Goal: Task Accomplishment & Management: Use online tool/utility

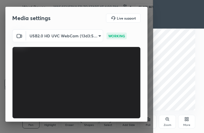
scroll to position [52, 0]
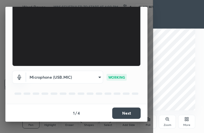
click at [123, 116] on button "Next" at bounding box center [126, 113] width 28 height 11
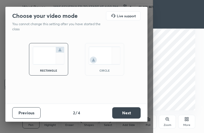
click at [123, 116] on button "Next" at bounding box center [126, 112] width 28 height 11
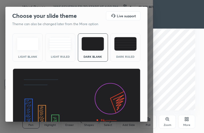
scroll to position [37, 0]
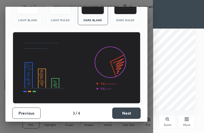
click at [123, 116] on button "Next" at bounding box center [126, 113] width 28 height 11
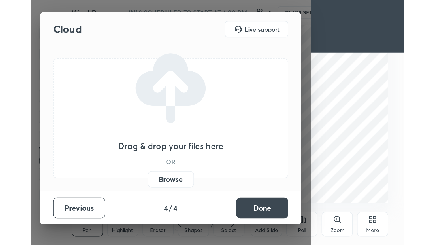
scroll to position [0, 0]
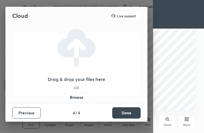
click at [123, 116] on button "Done" at bounding box center [126, 112] width 28 height 11
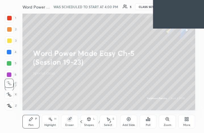
click at [186, 123] on div "More" at bounding box center [186, 122] width 17 height 14
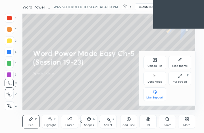
click at [177, 81] on div "Full screen" at bounding box center [179, 81] width 14 height 3
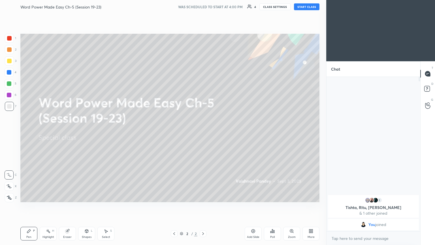
click at [203, 8] on button "START CLASS" at bounding box center [307, 6] width 26 height 7
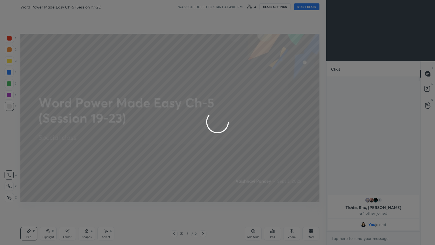
type textarea "x"
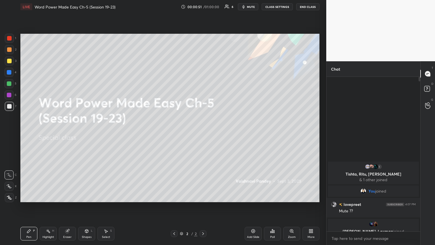
click at [203, 9] on button "mute" at bounding box center [248, 6] width 20 height 7
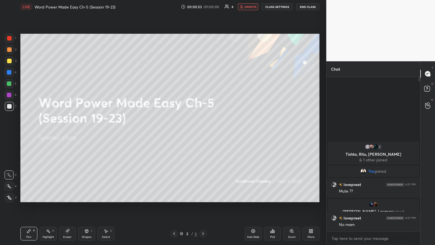
click at [203, 8] on span "unmute" at bounding box center [251, 7] width 12 height 4
click at [203, 133] on div "More" at bounding box center [311, 234] width 17 height 14
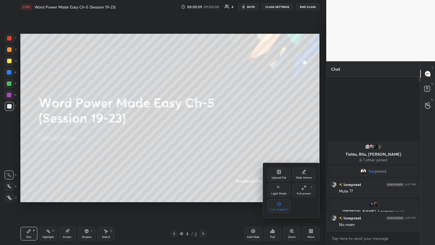
click at [203, 133] on div "Full screen" at bounding box center [304, 193] width 14 height 3
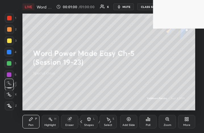
scroll to position [97, 181]
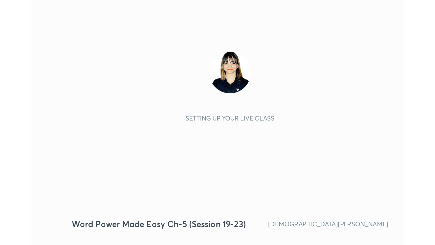
scroll to position [97, 181]
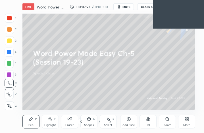
click at [185, 124] on div "More" at bounding box center [186, 125] width 7 height 3
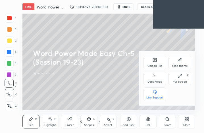
click at [180, 76] on icon at bounding box center [179, 76] width 5 height 5
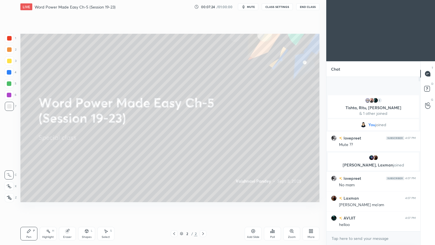
scroll to position [0, 0]
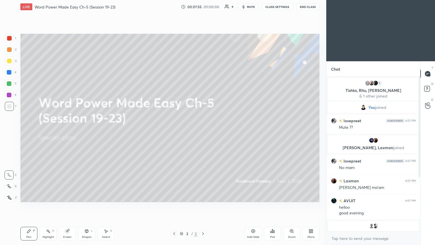
click at [203, 5] on button "CLASS SETTINGS" at bounding box center [277, 6] width 31 height 7
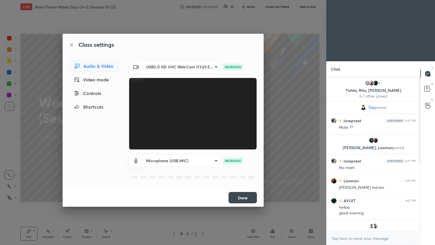
click at [203, 133] on button "Done" at bounding box center [243, 197] width 28 height 11
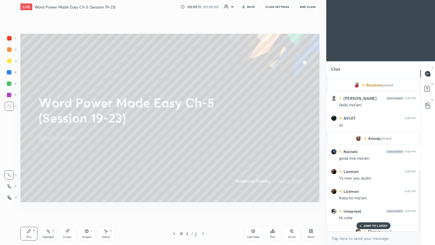
scroll to position [241, 0]
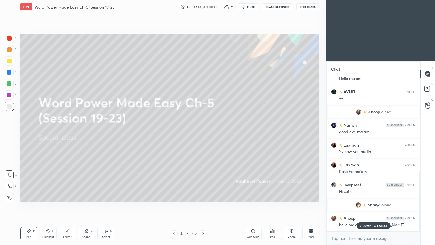
click at [203, 133] on div "JUMP TO LATEST" at bounding box center [374, 225] width 34 height 7
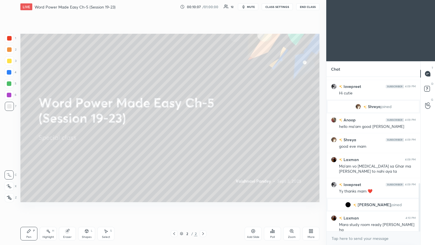
scroll to position [359, 0]
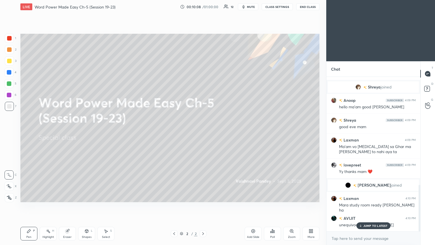
click at [203, 133] on div "JUMP TO LATEST" at bounding box center [374, 225] width 34 height 7
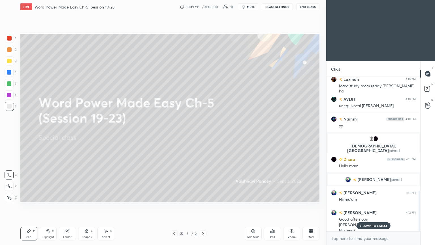
scroll to position [429, 0]
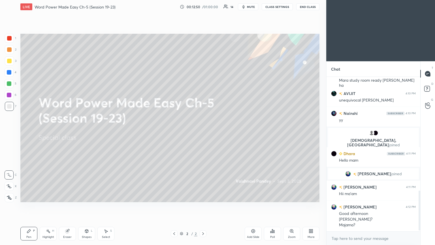
click at [203, 133] on div "Laxman 4:10 PM Mara study room ready ho ra ha AVIJIT 4:10 PM unequivocal tak Na…" at bounding box center [374, 154] width 94 height 154
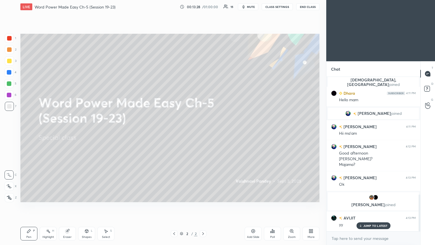
scroll to position [493, 0]
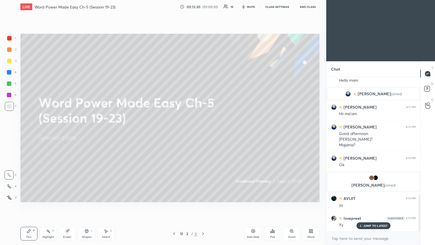
click at [203, 133] on div "JUMP TO LATEST" at bounding box center [374, 225] width 34 height 7
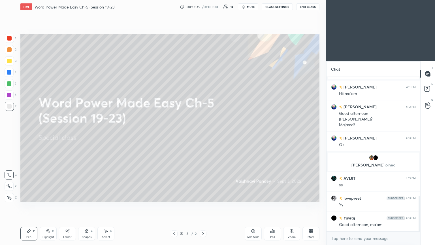
click at [203, 133] on div "Add Slide" at bounding box center [253, 237] width 12 height 3
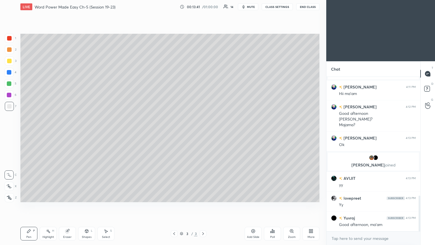
drag, startPoint x: 8, startPoint y: 200, endPoint x: 12, endPoint y: 188, distance: 12.2
click at [8, 133] on div at bounding box center [9, 197] width 9 height 9
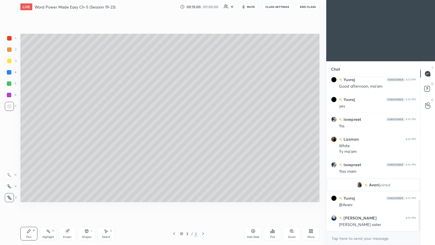
scroll to position [627, 0]
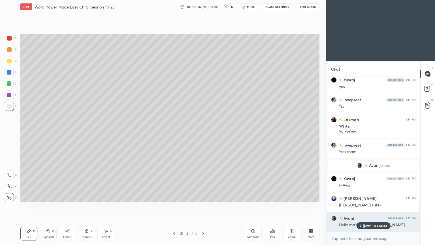
drag, startPoint x: 364, startPoint y: 226, endPoint x: 334, endPoint y: 212, distance: 33.3
click at [203, 133] on p "JUMP TO LATEST" at bounding box center [376, 225] width 24 height 3
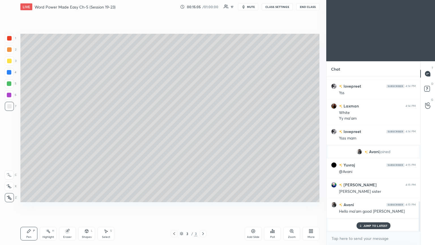
click at [203, 133] on div "JUMP TO LATEST" at bounding box center [374, 225] width 34 height 7
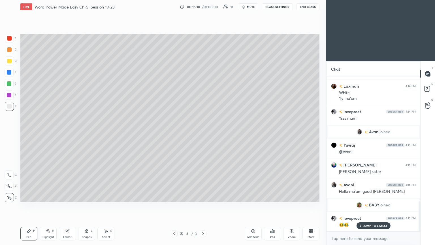
click at [203, 133] on div "JUMP TO LATEST" at bounding box center [374, 225] width 34 height 7
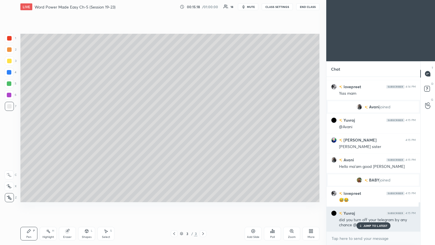
drag, startPoint x: 363, startPoint y: 226, endPoint x: 348, endPoint y: 225, distance: 14.5
click at [203, 133] on icon at bounding box center [361, 225] width 4 height 3
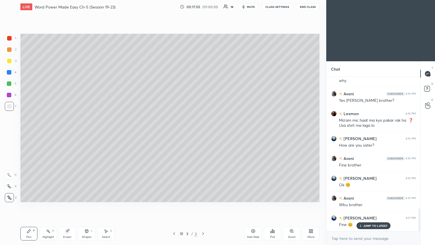
scroll to position [887, 0]
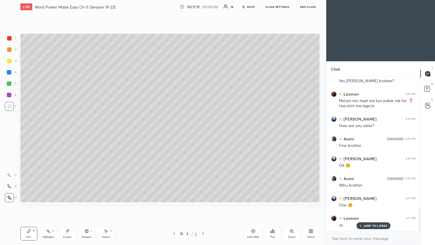
click at [7, 73] on div at bounding box center [9, 72] width 5 height 5
drag, startPoint x: 8, startPoint y: 105, endPoint x: 17, endPoint y: 106, distance: 9.1
click at [8, 106] on div at bounding box center [9, 106] width 5 height 5
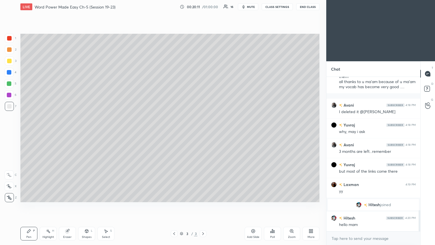
scroll to position [971, 0]
click at [7, 82] on div at bounding box center [9, 83] width 5 height 5
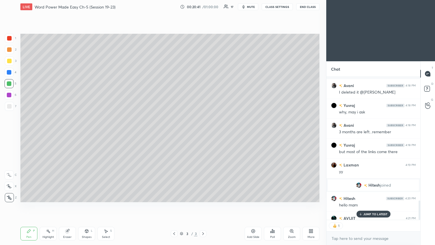
scroll to position [1023, 0]
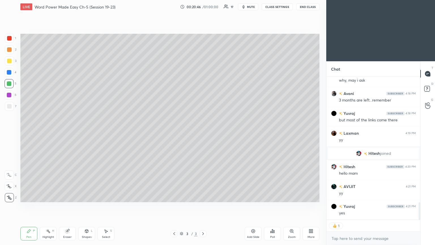
click at [6, 106] on div at bounding box center [9, 106] width 9 height 9
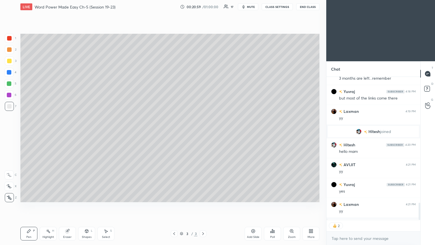
scroll to position [1044, 0]
click at [203, 133] on div "1 2 3 4 5 6 7 C X Z C X Z E E Erase all H H LIVE Word Power Made Easy Ch-5 (Ses…" at bounding box center [163, 122] width 327 height 245
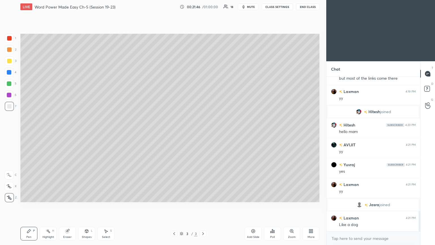
scroll to position [1034, 0]
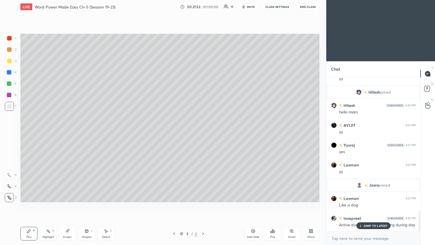
click at [203, 133] on p "JUMP TO LATEST" at bounding box center [376, 225] width 24 height 3
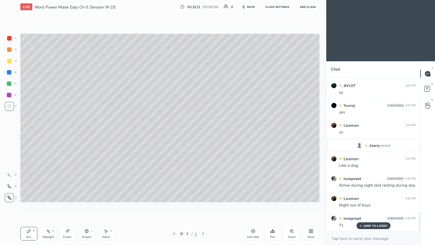
scroll to position [1094, 0]
click at [203, 133] on icon at bounding box center [254, 231] width 2 height 2
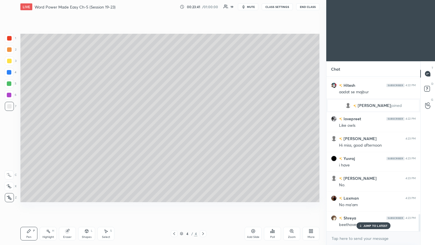
scroll to position [1229, 0]
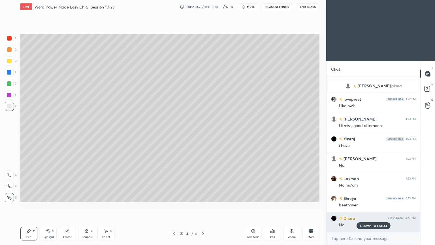
drag, startPoint x: 366, startPoint y: 227, endPoint x: 341, endPoint y: 221, distance: 25.2
click at [203, 133] on p "JUMP TO LATEST" at bounding box center [376, 225] width 24 height 3
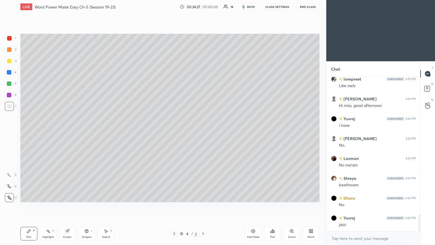
scroll to position [1260, 0]
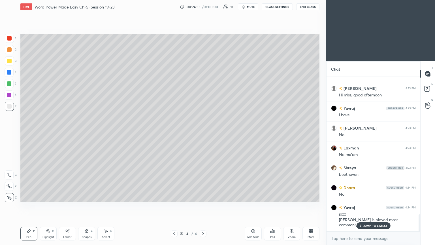
click at [203, 133] on p "JUMP TO LATEST" at bounding box center [376, 225] width 24 height 3
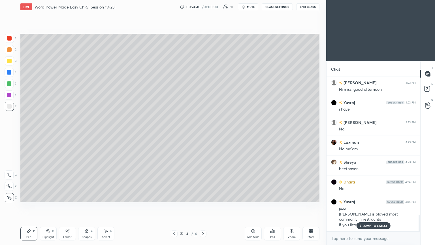
drag, startPoint x: 363, startPoint y: 226, endPoint x: 315, endPoint y: 205, distance: 52.1
click at [203, 133] on div "JUMP TO LATEST" at bounding box center [374, 225] width 34 height 7
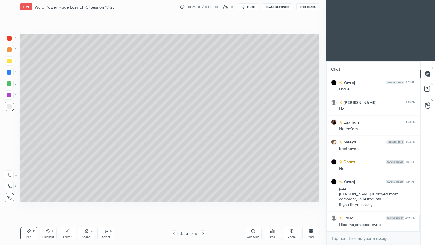
scroll to position [1305, 0]
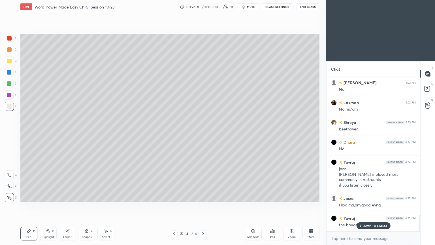
drag, startPoint x: 363, startPoint y: 225, endPoint x: 341, endPoint y: 233, distance: 22.9
click at [203, 133] on div "JUMP TO LATEST" at bounding box center [374, 225] width 34 height 7
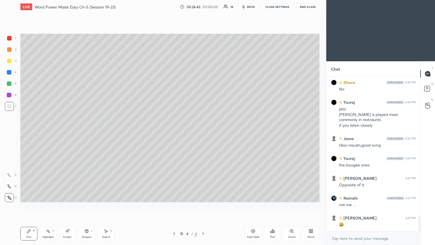
scroll to position [1384, 0]
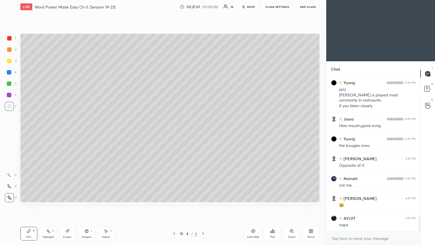
drag, startPoint x: 9, startPoint y: 82, endPoint x: 10, endPoint y: 85, distance: 3.6
click at [8, 83] on div at bounding box center [9, 83] width 5 height 5
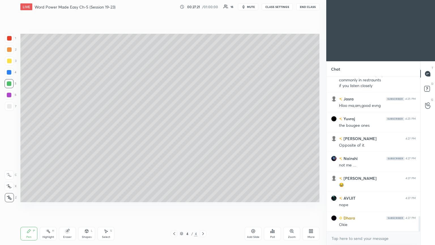
click at [203, 133] on div "Add Slide" at bounding box center [253, 234] width 17 height 14
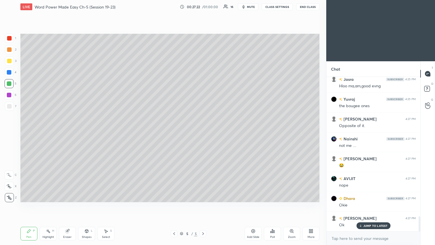
drag, startPoint x: 8, startPoint y: 108, endPoint x: 19, endPoint y: 86, distance: 24.2
click at [8, 107] on div at bounding box center [9, 106] width 5 height 5
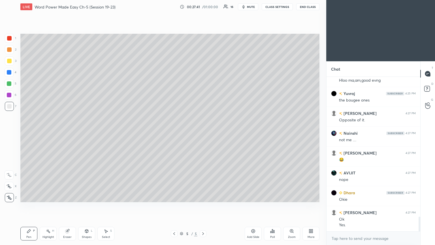
scroll to position [1450, 0]
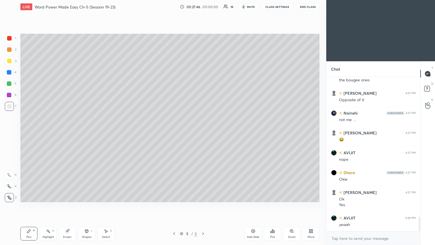
drag, startPoint x: 7, startPoint y: 86, endPoint x: 20, endPoint y: 82, distance: 13.4
click at [6, 86] on div at bounding box center [9, 83] width 9 height 9
drag, startPoint x: 8, startPoint y: 71, endPoint x: 19, endPoint y: 68, distance: 11.4
click at [8, 72] on div at bounding box center [9, 72] width 5 height 5
click at [9, 109] on div at bounding box center [9, 106] width 9 height 9
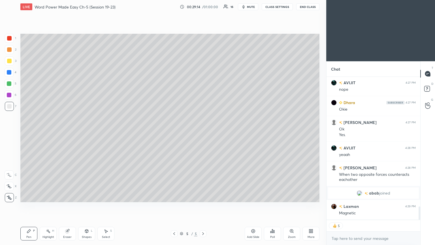
scroll to position [1414, 0]
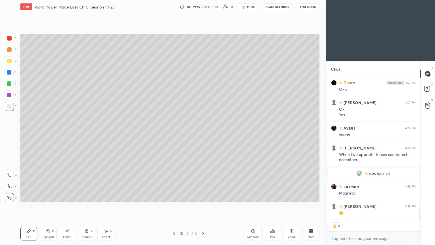
click at [68, 133] on div "Eraser" at bounding box center [67, 237] width 9 height 3
drag, startPoint x: 25, startPoint y: 234, endPoint x: 24, endPoint y: 227, distance: 6.6
click at [24, 133] on div "Pen P" at bounding box center [28, 234] width 17 height 14
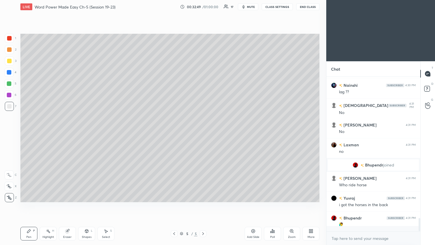
scroll to position [153, 92]
click at [203, 133] on icon at bounding box center [361, 225] width 4 height 3
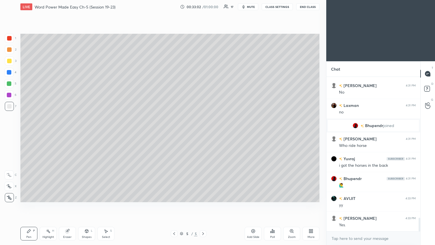
scroll to position [1606, 0]
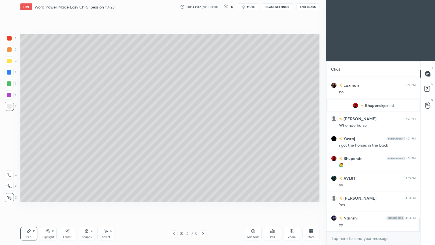
click at [203, 133] on icon at bounding box center [253, 231] width 5 height 5
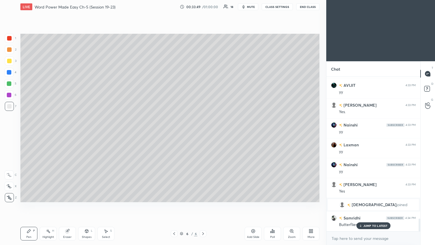
scroll to position [1719, 0]
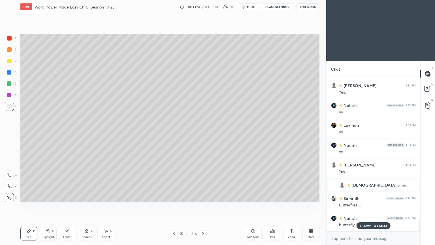
click at [203, 133] on p "JUMP TO LATEST" at bounding box center [376, 225] width 24 height 3
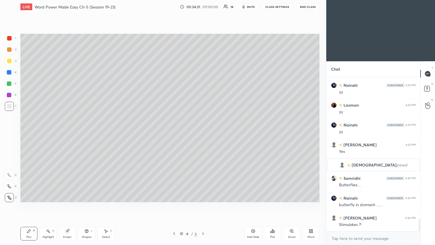
drag, startPoint x: 67, startPoint y: 234, endPoint x: 67, endPoint y: 230, distance: 4.8
click at [66, 133] on div "Eraser" at bounding box center [67, 234] width 17 height 14
click at [25, 133] on div "Pen P" at bounding box center [28, 234] width 17 height 14
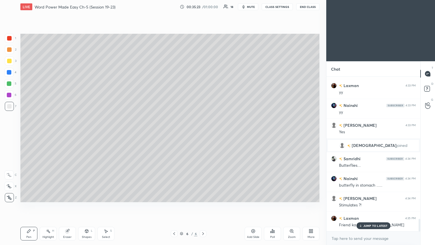
click at [203, 133] on p "JUMP TO LATEST" at bounding box center [376, 225] width 24 height 3
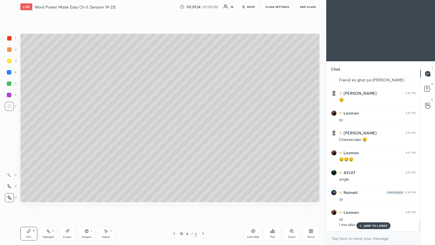
scroll to position [1923, 0]
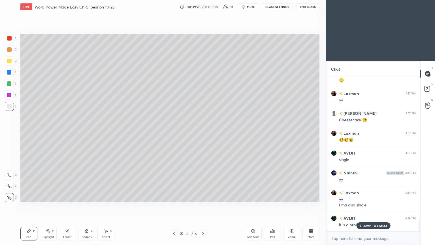
drag, startPoint x: 363, startPoint y: 226, endPoint x: 277, endPoint y: 206, distance: 88.1
click at [203, 133] on icon at bounding box center [361, 225] width 4 height 3
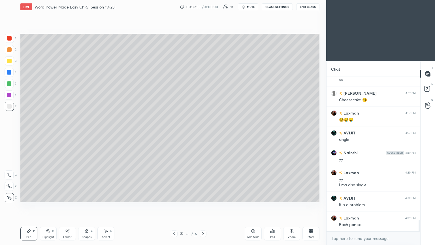
scroll to position [1962, 0]
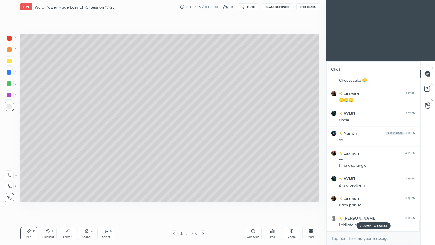
drag, startPoint x: 367, startPoint y: 227, endPoint x: 320, endPoint y: 201, distance: 53.8
click at [203, 133] on p "JUMP TO LATEST" at bounding box center [376, 225] width 24 height 3
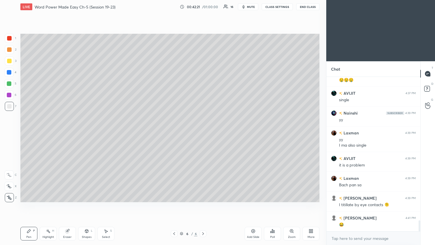
scroll to position [2002, 0]
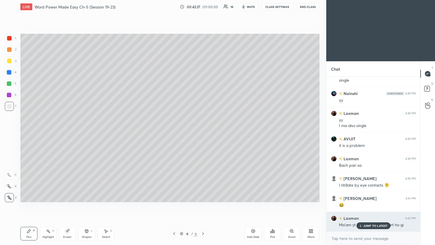
click at [203, 133] on p "JUMP TO LATEST" at bounding box center [376, 225] width 24 height 3
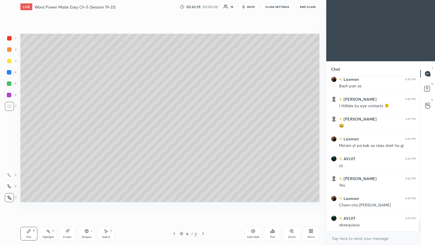
scroll to position [2102, 0]
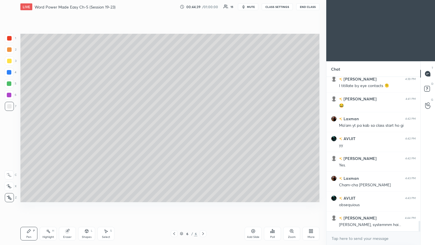
click at [203, 133] on div "Add Slide" at bounding box center [253, 234] width 17 height 14
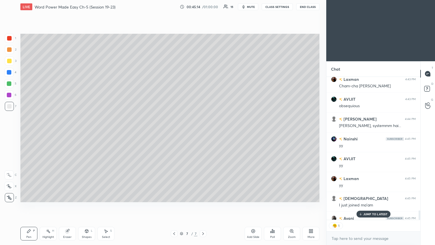
scroll to position [2, 2]
drag, startPoint x: 379, startPoint y: 214, endPoint x: 328, endPoint y: 204, distance: 51.8
click at [203, 133] on p "JUMP TO LATEST" at bounding box center [376, 213] width 24 height 3
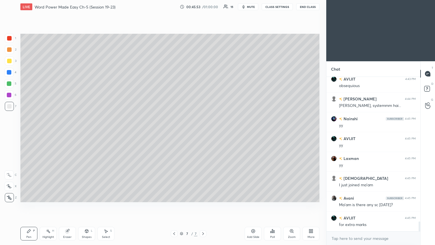
drag, startPoint x: 67, startPoint y: 235, endPoint x: 63, endPoint y: 231, distance: 5.3
click at [66, 133] on div "Eraser" at bounding box center [67, 237] width 9 height 3
drag, startPoint x: 32, startPoint y: 237, endPoint x: 38, endPoint y: 222, distance: 16.1
click at [32, 133] on div "Pen P" at bounding box center [28, 234] width 17 height 14
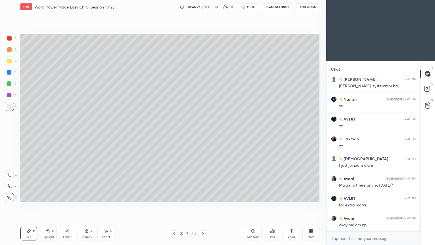
scroll to position [2254, 0]
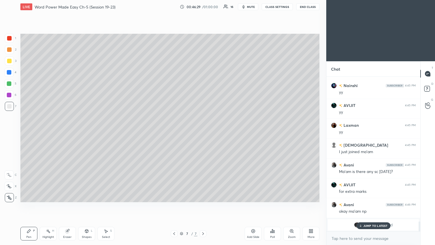
drag, startPoint x: 380, startPoint y: 227, endPoint x: 325, endPoint y: 188, distance: 67.2
click at [203, 133] on p "JUMP TO LATEST" at bounding box center [376, 225] width 24 height 3
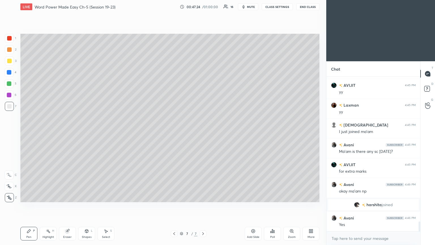
scroll to position [2288, 0]
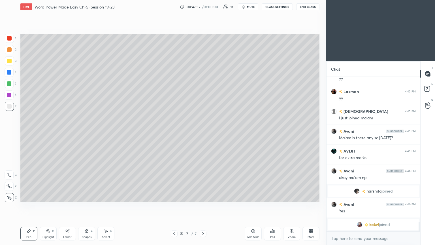
click at [8, 95] on div at bounding box center [9, 95] width 5 height 5
drag, startPoint x: 8, startPoint y: 108, endPoint x: 18, endPoint y: 104, distance: 11.2
click at [8, 107] on div at bounding box center [9, 106] width 5 height 5
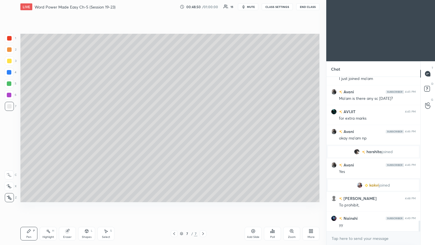
scroll to position [2101, 0]
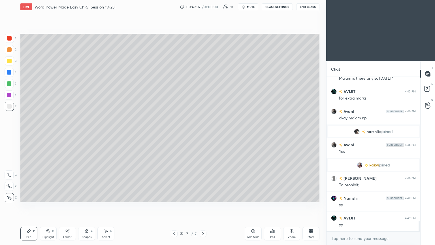
drag, startPoint x: 255, startPoint y: 232, endPoint x: 256, endPoint y: 224, distance: 8.7
click at [203, 133] on icon at bounding box center [253, 231] width 5 height 5
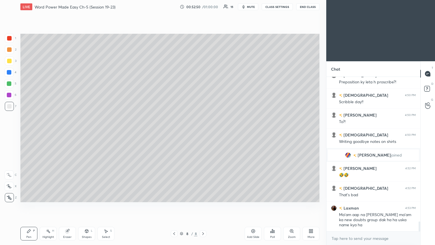
scroll to position [2232, 0]
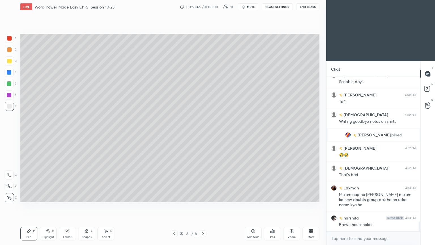
drag, startPoint x: 8, startPoint y: 61, endPoint x: 15, endPoint y: 61, distance: 6.5
click at [10, 61] on div at bounding box center [9, 61] width 5 height 5
drag, startPoint x: 65, startPoint y: 234, endPoint x: 67, endPoint y: 212, distance: 21.9
click at [66, 133] on div "Eraser" at bounding box center [67, 234] width 17 height 14
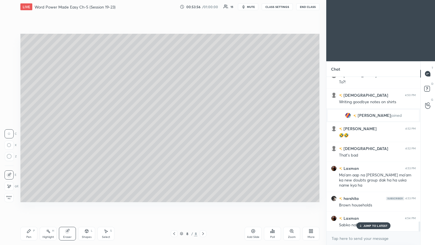
drag, startPoint x: 32, startPoint y: 232, endPoint x: 35, endPoint y: 215, distance: 16.8
click at [32, 133] on div "Pen P" at bounding box center [28, 234] width 17 height 14
click at [203, 133] on div "JUMP TO LATEST" at bounding box center [374, 225] width 34 height 7
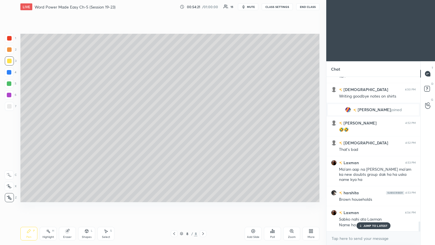
click at [203, 133] on icon at bounding box center [361, 225] width 4 height 3
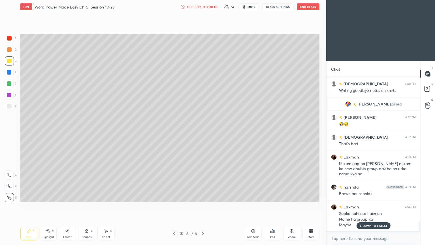
scroll to position [2277, 0]
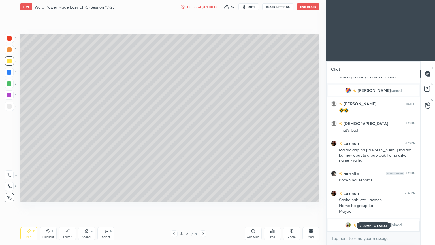
click at [203, 133] on p "JUMP TO LATEST" at bounding box center [376, 225] width 24 height 3
click at [203, 133] on div "Add Slide" at bounding box center [253, 234] width 17 height 14
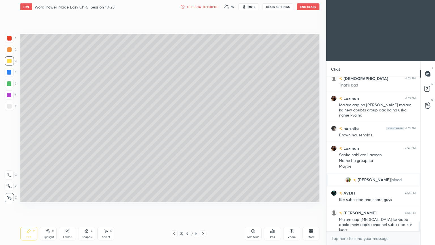
scroll to position [2290, 0]
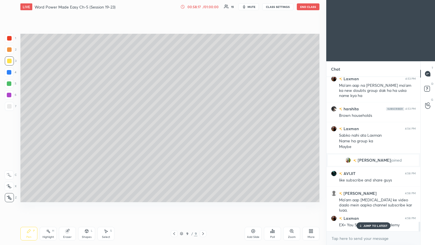
click at [203, 133] on icon at bounding box center [361, 225] width 4 height 3
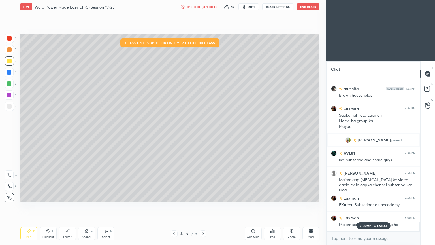
scroll to position [2330, 0]
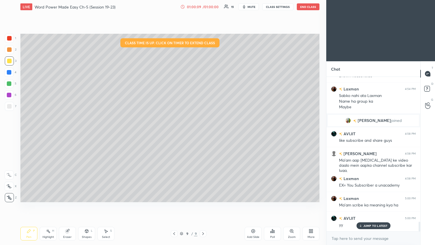
click at [203, 133] on div "Add Slide" at bounding box center [253, 234] width 17 height 14
click at [62, 127] on button "Undo" at bounding box center [65, 127] width 16 height 7
click at [67, 133] on div "Eraser" at bounding box center [67, 234] width 17 height 14
drag, startPoint x: 26, startPoint y: 233, endPoint x: 34, endPoint y: 217, distance: 17.5
click at [25, 133] on div "Pen P" at bounding box center [28, 234] width 17 height 14
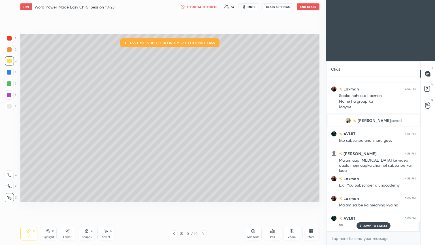
drag, startPoint x: 68, startPoint y: 236, endPoint x: 74, endPoint y: 206, distance: 30.6
click at [68, 133] on div "Eraser" at bounding box center [67, 234] width 17 height 14
drag, startPoint x: 7, startPoint y: 158, endPoint x: 18, endPoint y: 144, distance: 18.2
click at [8, 133] on icon at bounding box center [9, 156] width 5 height 5
drag, startPoint x: 29, startPoint y: 236, endPoint x: 41, endPoint y: 221, distance: 19.0
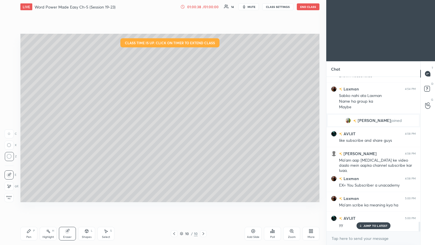
click at [29, 133] on div "Pen P" at bounding box center [28, 234] width 17 height 14
drag, startPoint x: 372, startPoint y: 228, endPoint x: 273, endPoint y: 207, distance: 100.8
click at [203, 133] on div "JUMP TO LATEST" at bounding box center [374, 225] width 34 height 7
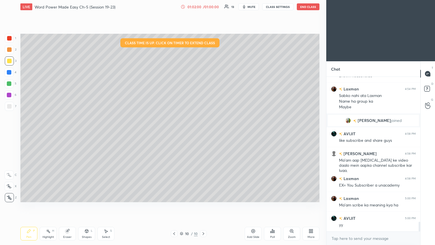
scroll to position [2355, 0]
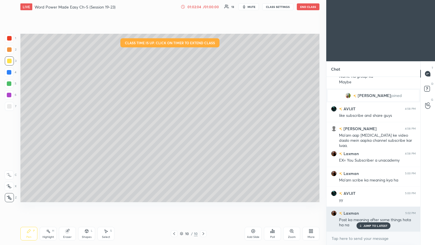
click at [203, 133] on p "JUMP TO LATEST" at bounding box center [376, 225] width 24 height 3
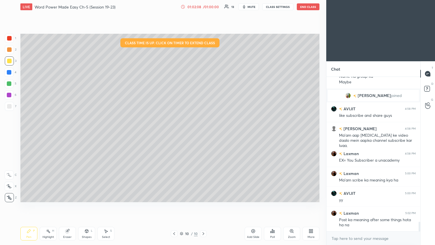
drag, startPoint x: 253, startPoint y: 234, endPoint x: 249, endPoint y: 224, distance: 10.1
click at [203, 133] on div "Add Slide" at bounding box center [253, 234] width 17 height 14
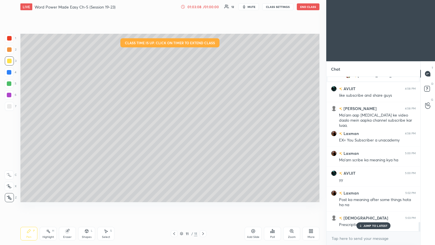
scroll to position [2394, 0]
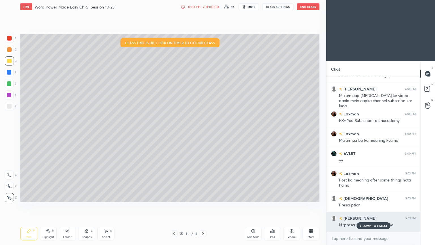
click at [203, 133] on p "JUMP TO LATEST" at bounding box center [376, 225] width 24 height 3
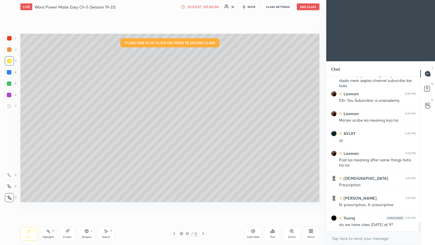
scroll to position [2434, 0]
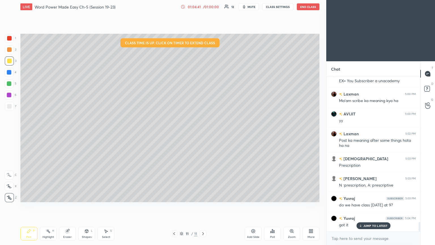
click at [203, 133] on div "JUMP TO LATEST" at bounding box center [374, 225] width 34 height 7
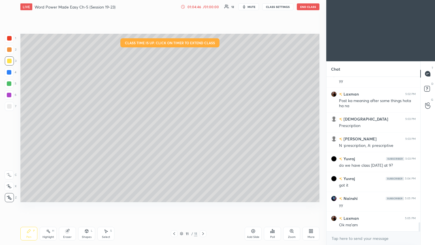
scroll to position [2494, 0]
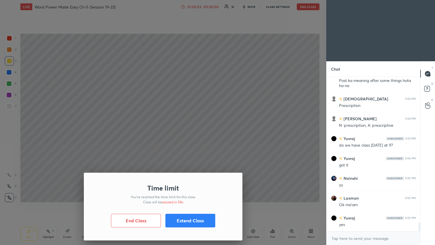
click at [177, 133] on button "Extend Class" at bounding box center [191, 221] width 50 height 14
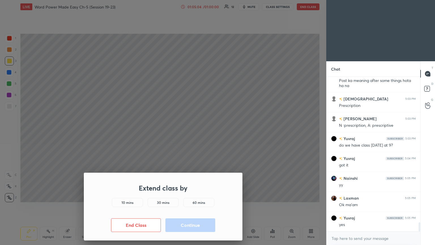
click at [131, 133] on h5 "10 mins" at bounding box center [128, 202] width 12 height 5
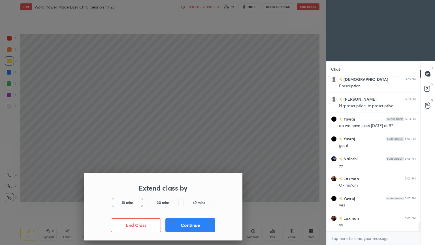
scroll to position [2534, 0]
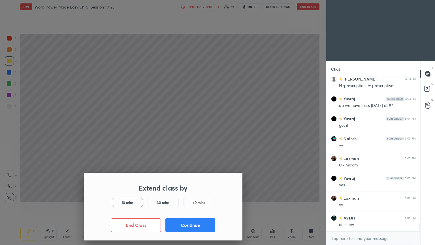
click at [187, 133] on button "Continue" at bounding box center [191, 225] width 50 height 14
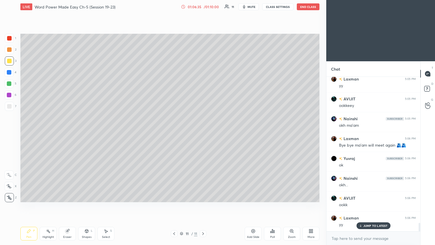
scroll to position [2672, 0]
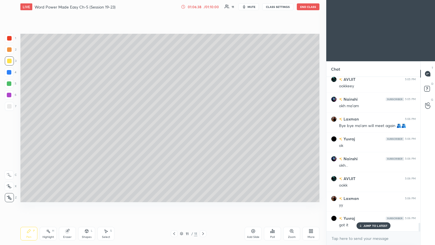
click at [203, 133] on div "JUMP TO LATEST" at bounding box center [374, 225] width 34 height 7
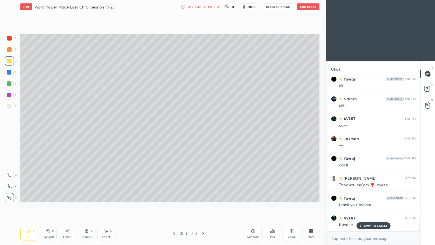
scroll to position [2752, 0]
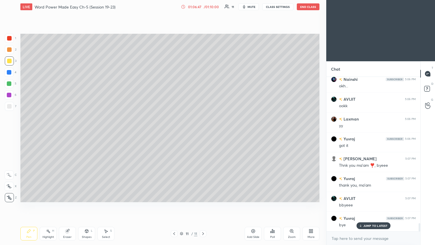
click at [203, 133] on icon at bounding box center [361, 225] width 4 height 3
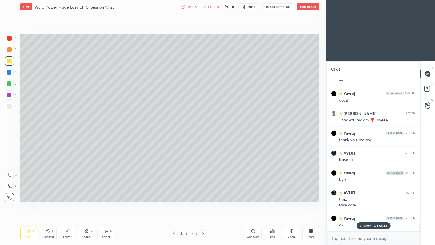
scroll to position [2803, 0]
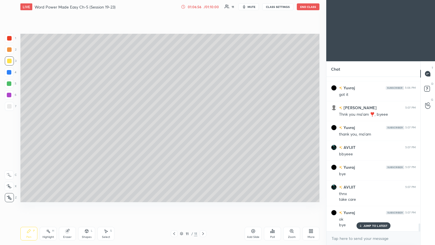
click at [203, 133] on p "JUMP TO LATEST" at bounding box center [376, 225] width 24 height 3
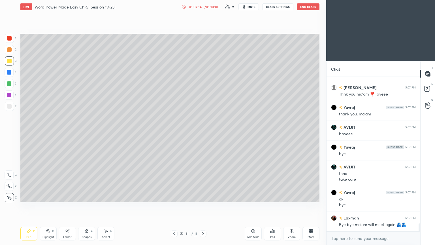
scroll to position [2828, 0]
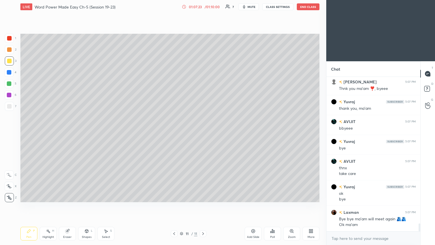
click at [203, 6] on button "End Class" at bounding box center [308, 6] width 23 height 7
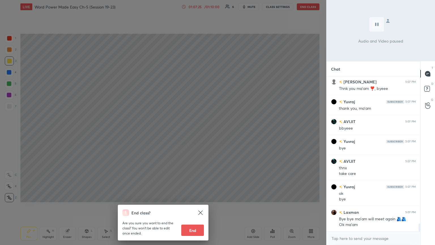
click at [201, 133] on button "End" at bounding box center [192, 229] width 23 height 11
type textarea "x"
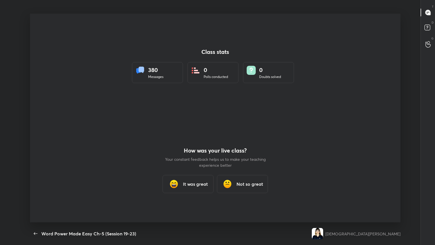
scroll to position [0, 0]
click at [34, 133] on button "button" at bounding box center [35, 233] width 11 height 11
